Goal: Use online tool/utility: Utilize a website feature to perform a specific function

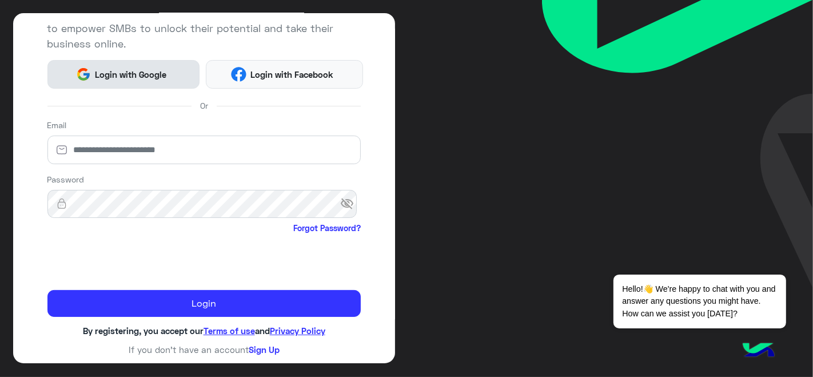
scroll to position [127, 0]
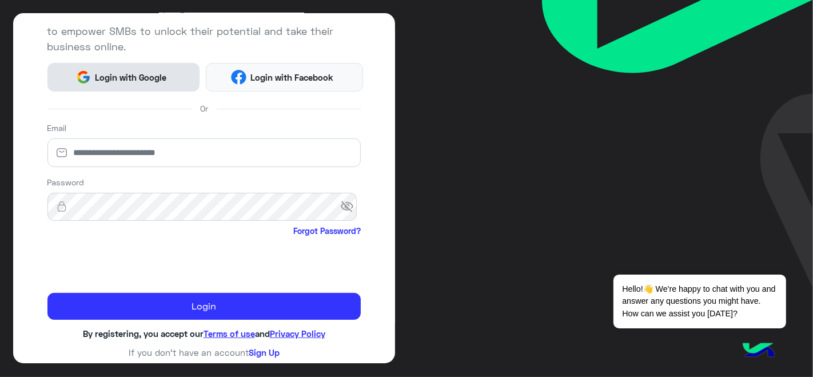
click at [136, 81] on span "Login with Google" at bounding box center [131, 77] width 80 height 13
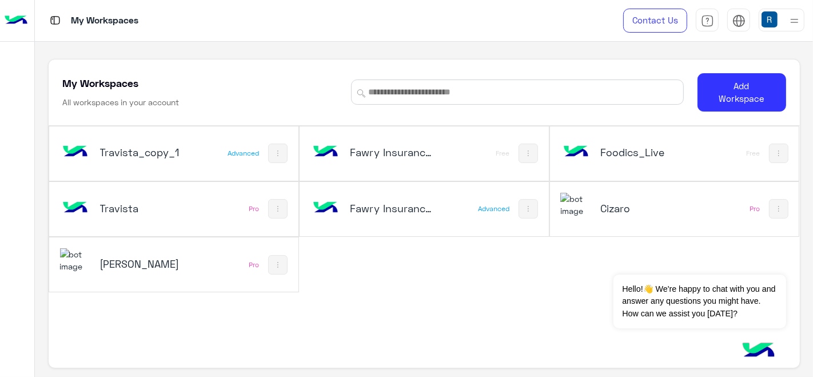
click at [369, 207] on div "Fawry Insurance Brokerage`s" at bounding box center [391, 209] width 82 height 16
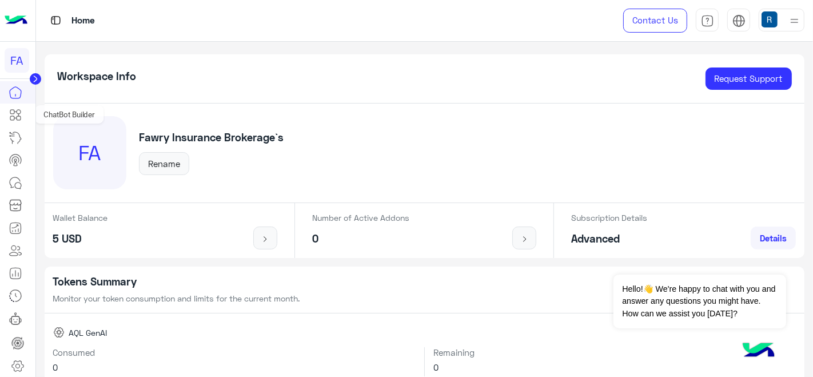
click at [19, 120] on icon at bounding box center [16, 115] width 14 height 14
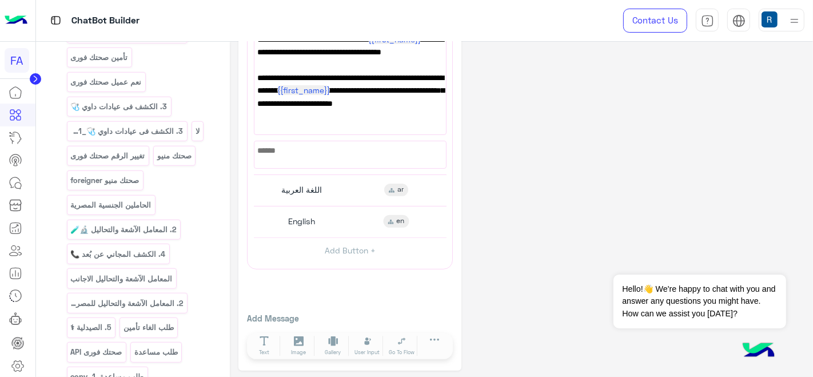
scroll to position [825, 0]
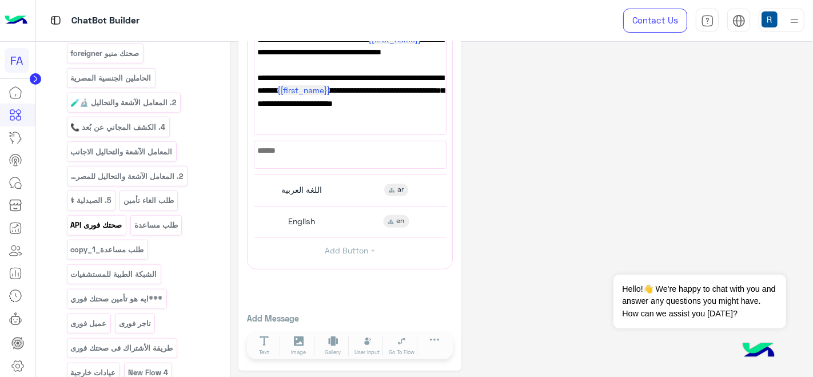
click at [106, 218] on p "API صحتك فورى" at bounding box center [96, 224] width 53 height 13
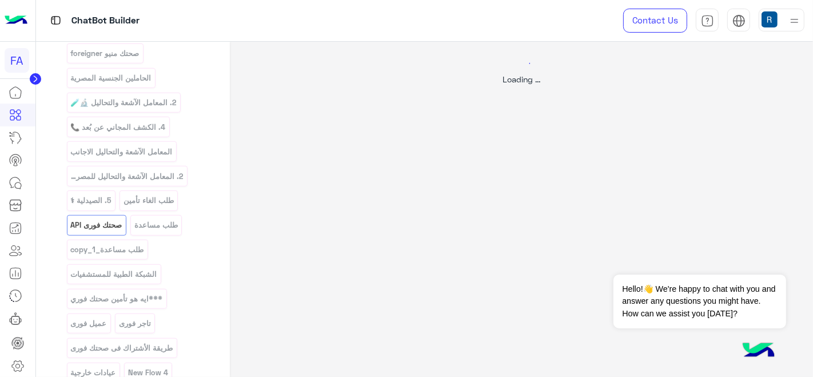
scroll to position [0, 0]
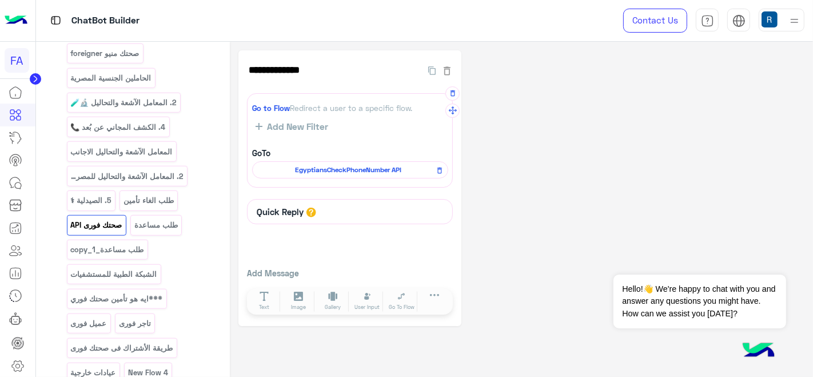
click at [346, 172] on span "EgyptiansCheckPhoneNumber API" at bounding box center [347, 170] width 179 height 10
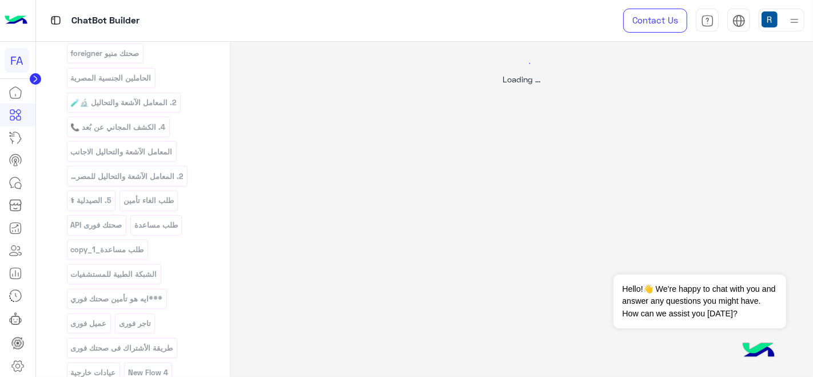
select select "****"
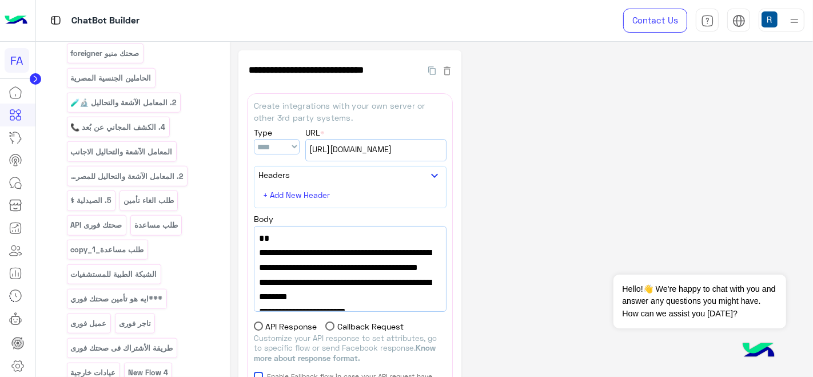
click at [351, 143] on span "[URL][DOMAIN_NAME]" at bounding box center [375, 149] width 133 height 13
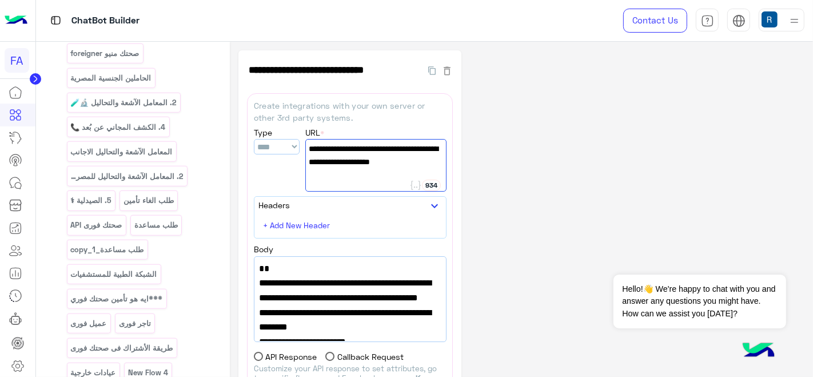
click at [351, 143] on span "[URL][DOMAIN_NAME]" at bounding box center [376, 148] width 134 height 13
drag, startPoint x: 320, startPoint y: 162, endPoint x: 309, endPoint y: 149, distance: 17.0
click at [309, 149] on span "[URL][DOMAIN_NAME]" at bounding box center [376, 148] width 134 height 13
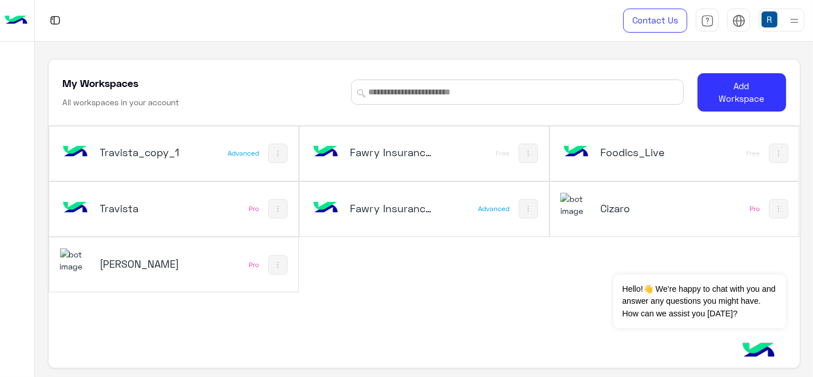
click at [200, 155] on div "Travista_copy_1 Advanced" at bounding box center [173, 153] width 249 height 54
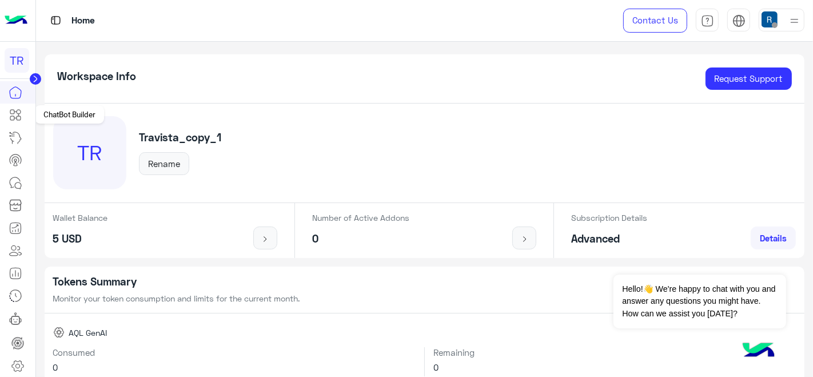
click at [5, 117] on link at bounding box center [15, 114] width 31 height 23
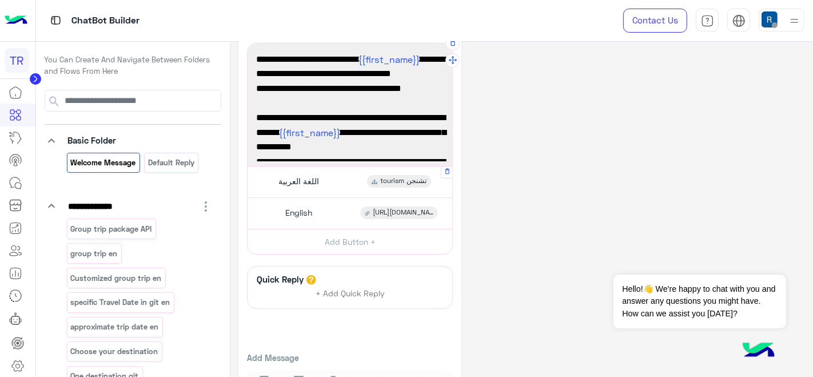
scroll to position [83, 0]
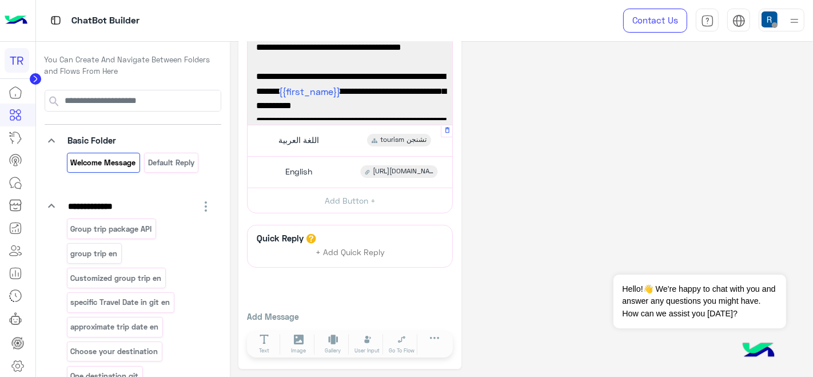
click at [347, 143] on div "اللغة العربية tourism تشنجن" at bounding box center [350, 140] width 196 height 22
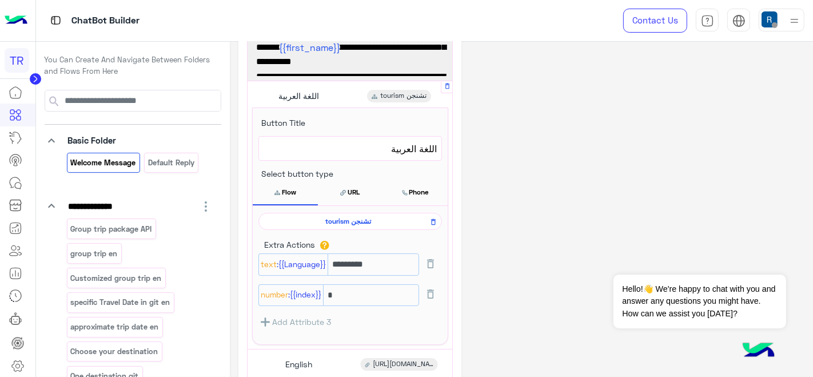
scroll to position [147, 0]
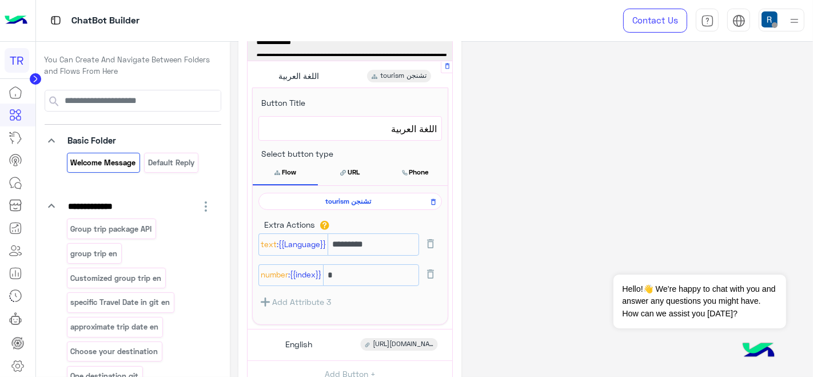
click at [337, 193] on div "tourism تشنجن" at bounding box center [349, 201] width 183 height 17
click at [334, 198] on span "tourism تشنجن" at bounding box center [348, 201] width 167 height 10
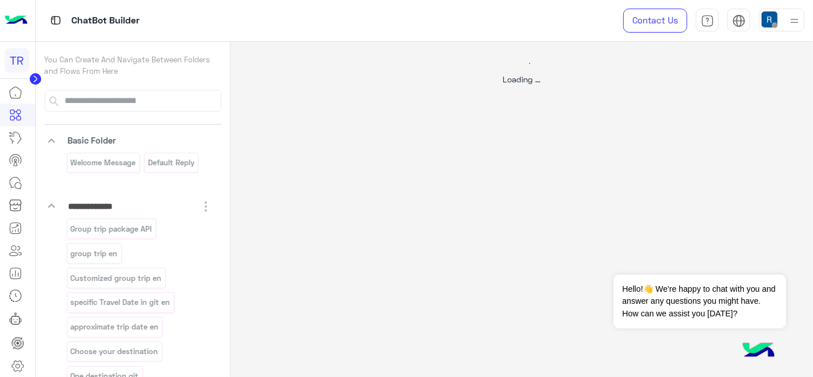
scroll to position [0, 0]
click at [334, 198] on div "Loading ..." at bounding box center [521, 230] width 583 height 377
select select "****"
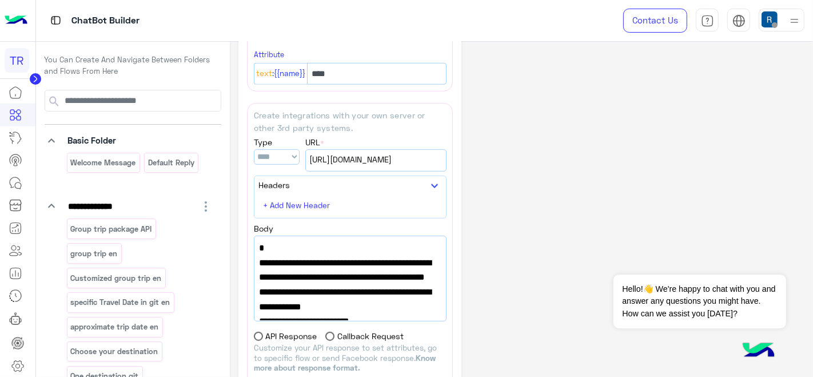
scroll to position [825, 0]
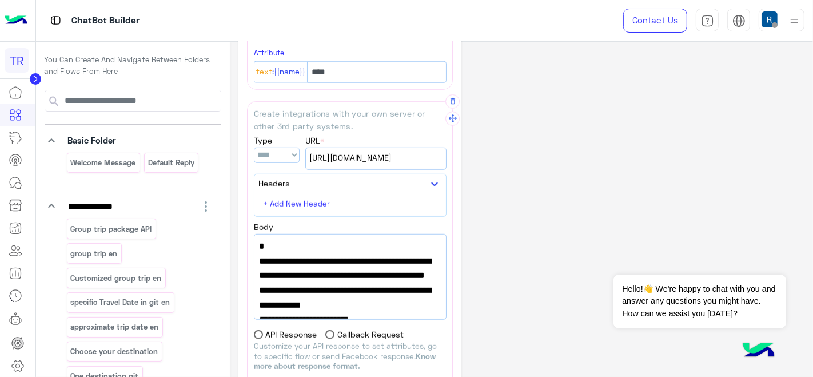
click at [383, 254] on span ""url":"https://widebot-enterprises.s3.us-east-1.amazonaws.com/Basserah-POC/Bass…" at bounding box center [350, 261] width 182 height 15
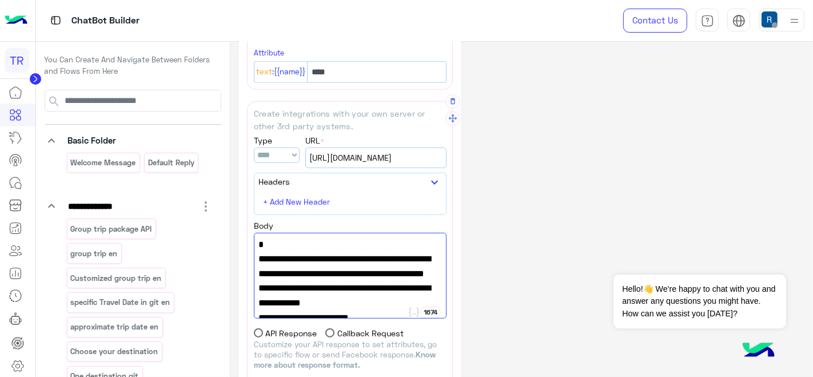
paste textarea "**********"
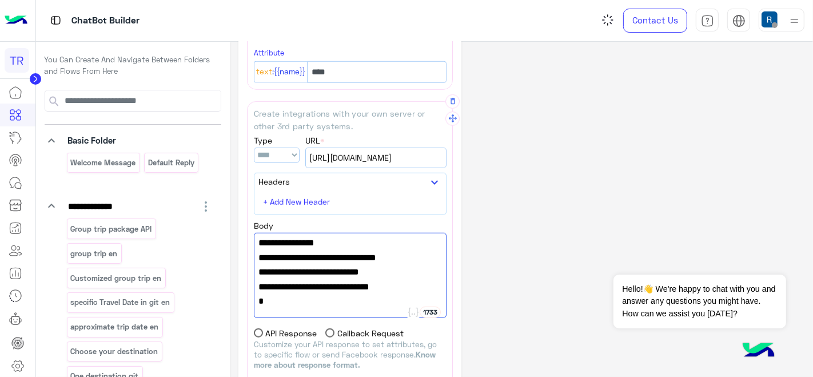
scroll to position [118, 0]
click at [17, 319] on icon at bounding box center [16, 318] width 14 height 14
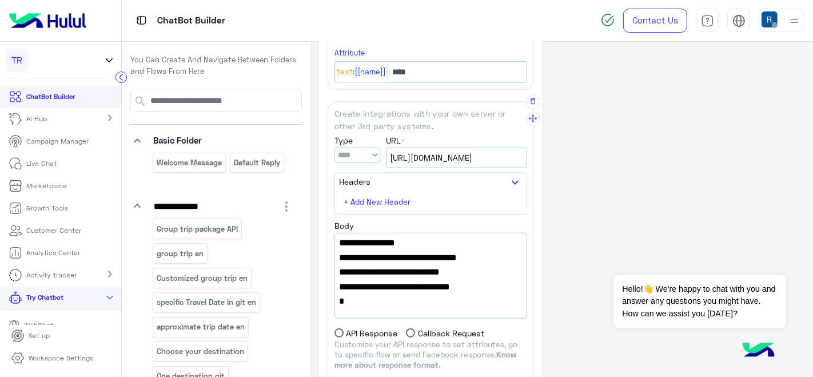
scroll to position [27, 0]
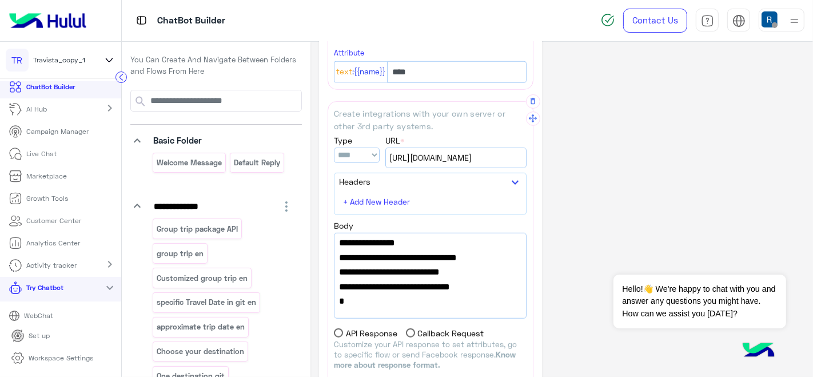
click at [27, 311] on p "WebChat" at bounding box center [39, 315] width 38 height 10
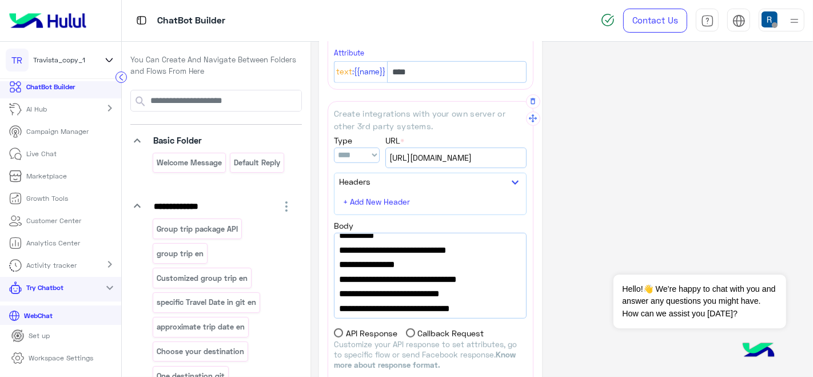
scroll to position [0, 0]
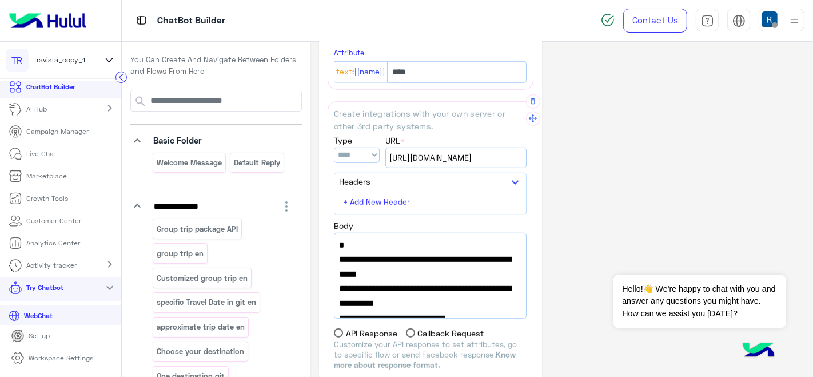
drag, startPoint x: 375, startPoint y: 277, endPoint x: 364, endPoint y: 262, distance: 18.3
click at [364, 262] on span ""url":"https://api.npoint.io/c30583e2f935eff7da87"," at bounding box center [430, 259] width 182 height 15
paste textarea
type textarea "**********"
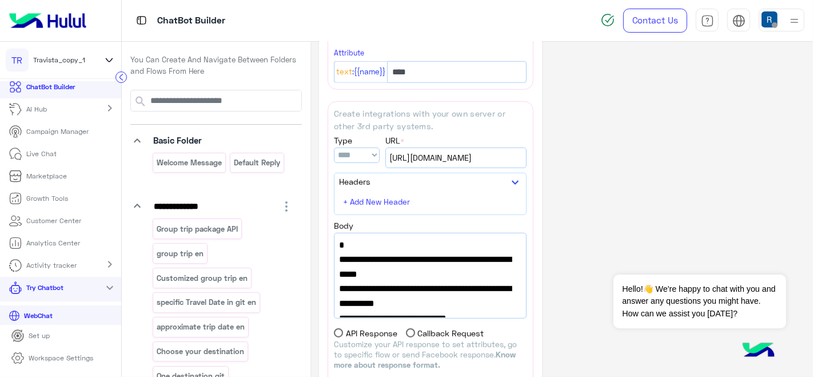
click at [35, 322] on link "WebChat" at bounding box center [60, 315] width 121 height 20
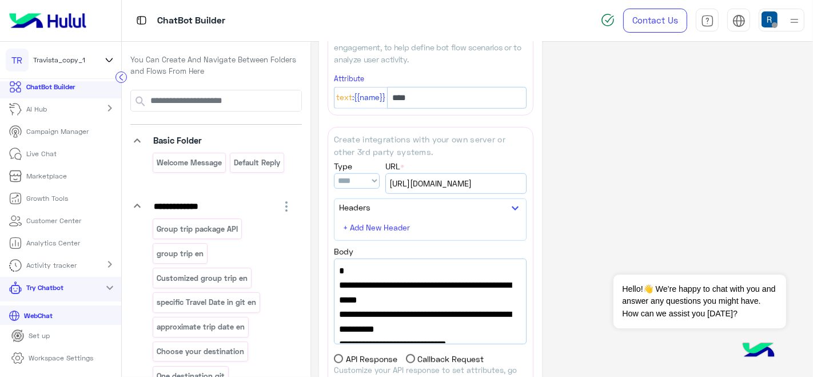
scroll to position [889, 0]
